Goal: Task Accomplishment & Management: Contribute content

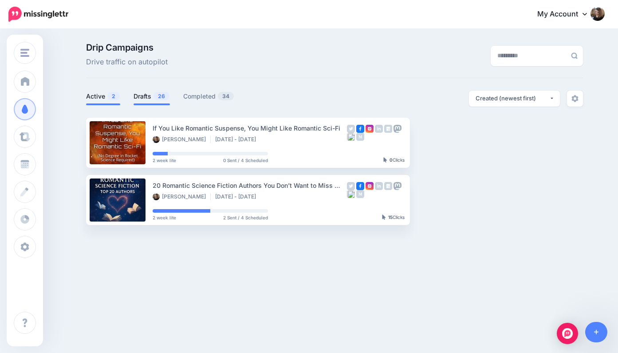
click at [146, 98] on link "Drafts 26" at bounding box center [152, 96] width 36 height 11
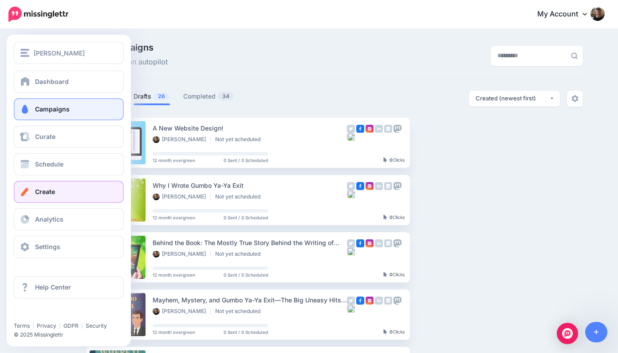
click at [63, 188] on link "Create" at bounding box center [69, 192] width 110 height 22
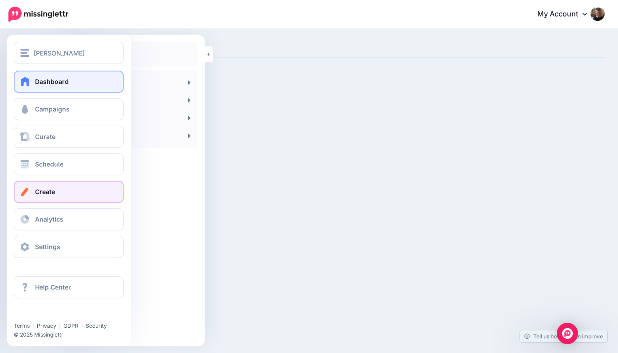
click at [58, 82] on span "Dashboard" at bounding box center [52, 82] width 34 height 8
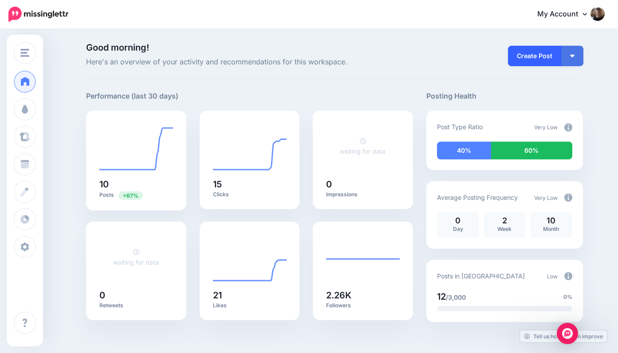
click at [535, 52] on link "Create Post" at bounding box center [534, 56] width 53 height 20
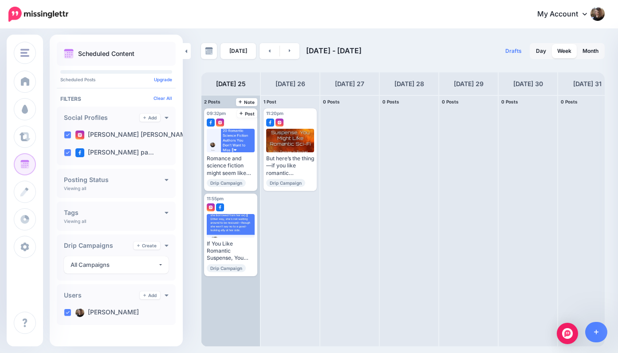
click at [232, 293] on div "09:32pm Mon, August 25, 2025 09:32pm Romance and science fiction might seem lik…" at bounding box center [230, 220] width 59 height 251
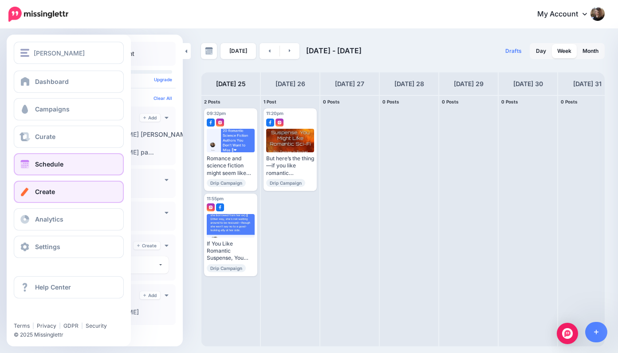
click at [45, 189] on span "Create" at bounding box center [45, 192] width 20 height 8
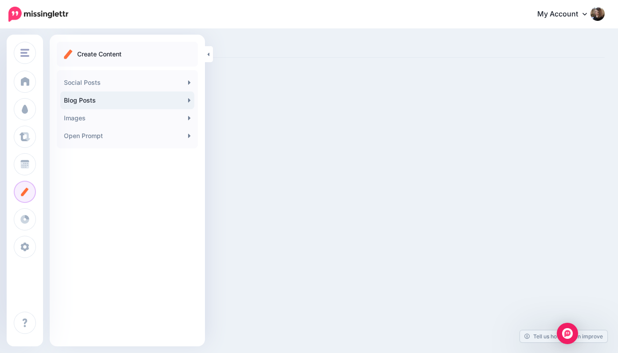
click at [177, 98] on link "Blog Posts" at bounding box center [127, 100] width 134 height 18
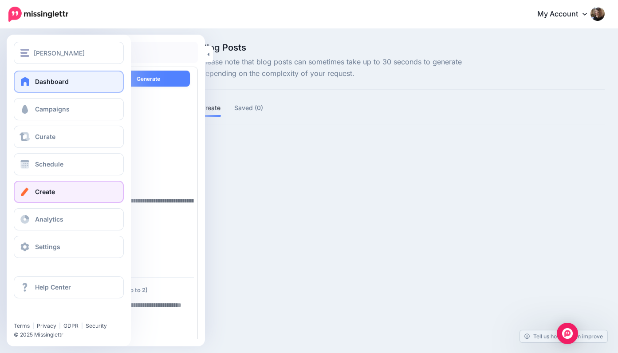
click at [23, 81] on span at bounding box center [26, 81] width 12 height 9
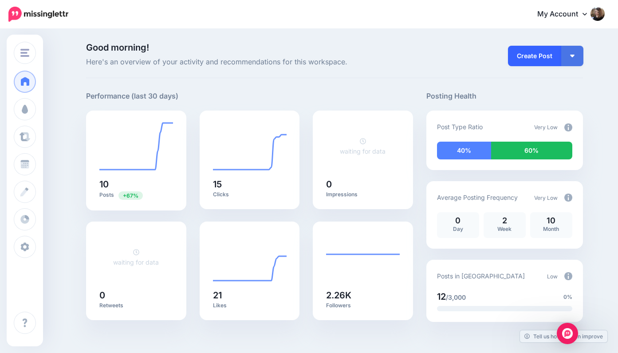
click at [527, 52] on link "Create Post" at bounding box center [534, 56] width 53 height 20
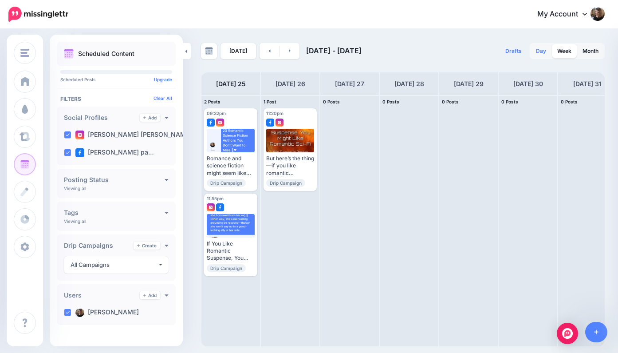
click at [543, 48] on link "Day" at bounding box center [541, 51] width 21 height 14
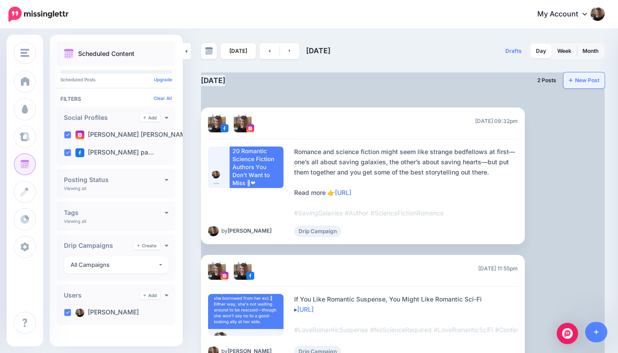
click at [587, 81] on link "New Post" at bounding box center [583, 80] width 41 height 16
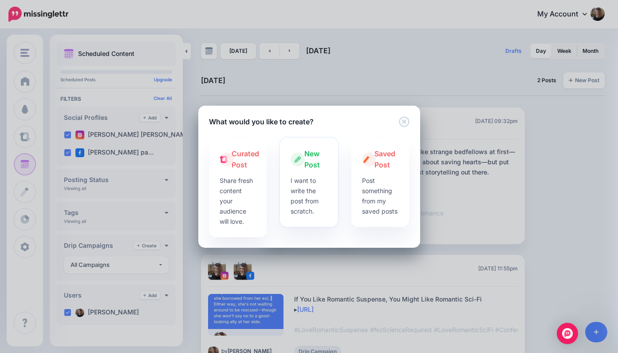
click at [317, 189] on p "I want to write the post from scratch." at bounding box center [309, 195] width 37 height 41
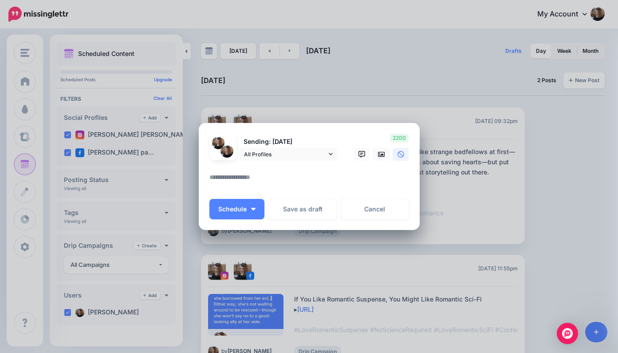
click at [255, 174] on textarea at bounding box center [311, 180] width 204 height 17
paste textarea "**********"
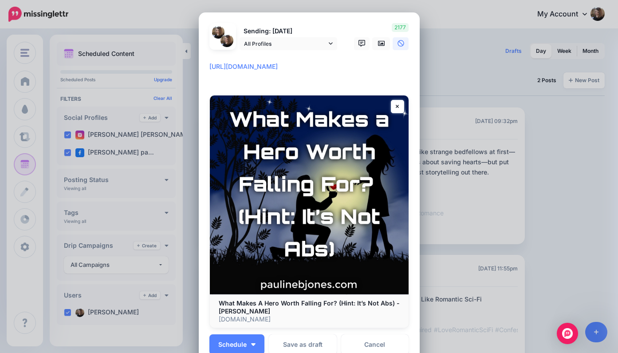
click at [210, 62] on textarea "**********" at bounding box center [311, 71] width 204 height 21
paste textarea "**********"
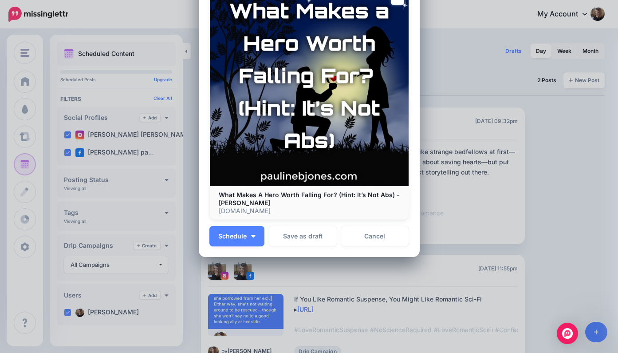
scroll to position [161, 0]
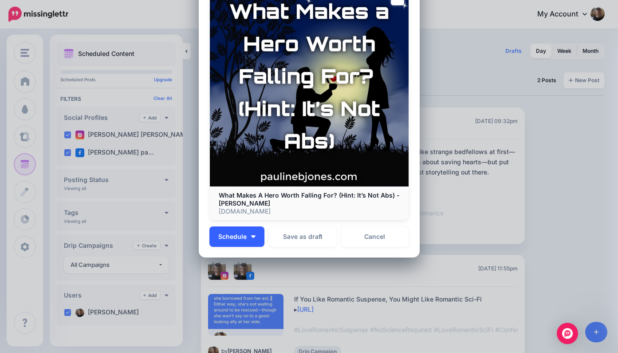
type textarea "**********"
click at [252, 236] on img "button" at bounding box center [253, 236] width 4 height 3
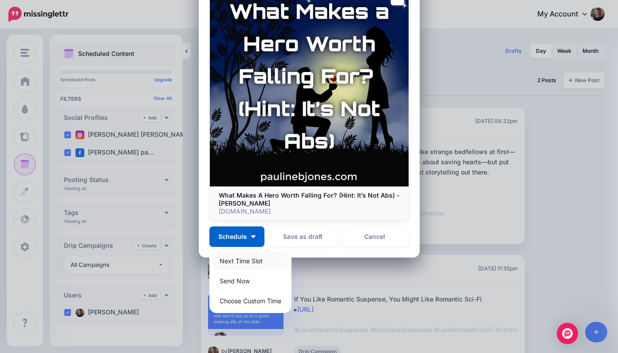
click at [256, 257] on link "Next Time Slot" at bounding box center [250, 260] width 75 height 17
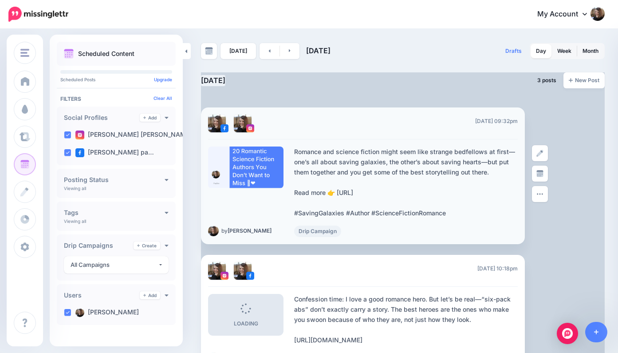
scroll to position [0, 0]
